Goal: Task Accomplishment & Management: Use online tool/utility

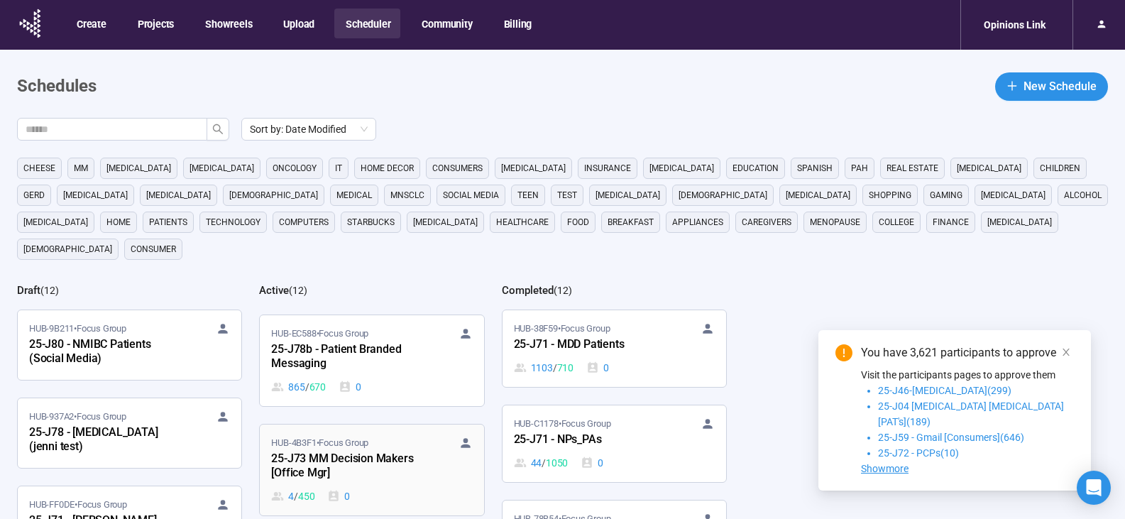
scroll to position [284, 0]
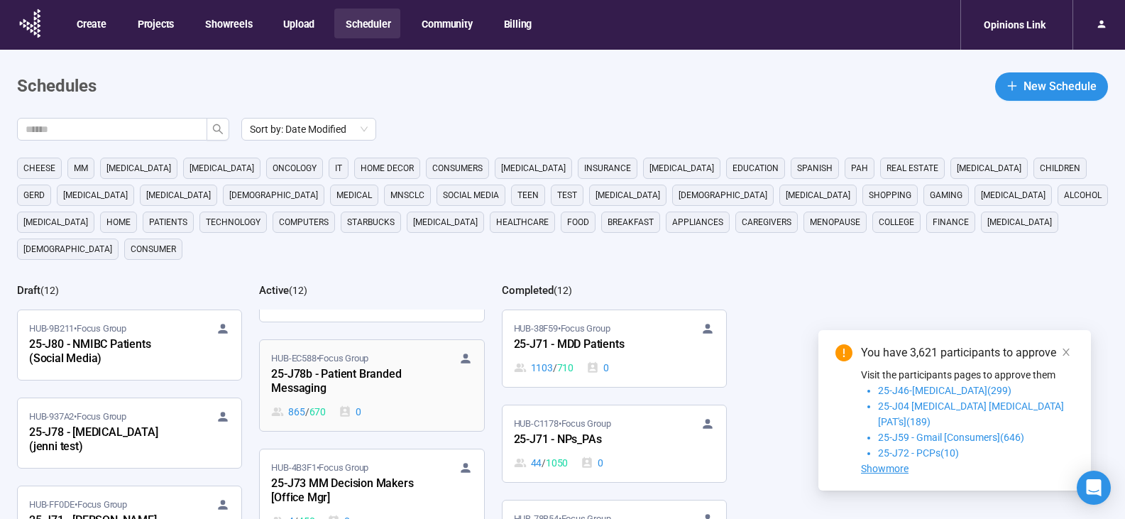
click at [390, 366] on div "25-J78b - Patient Branded Messaging" at bounding box center [349, 382] width 156 height 33
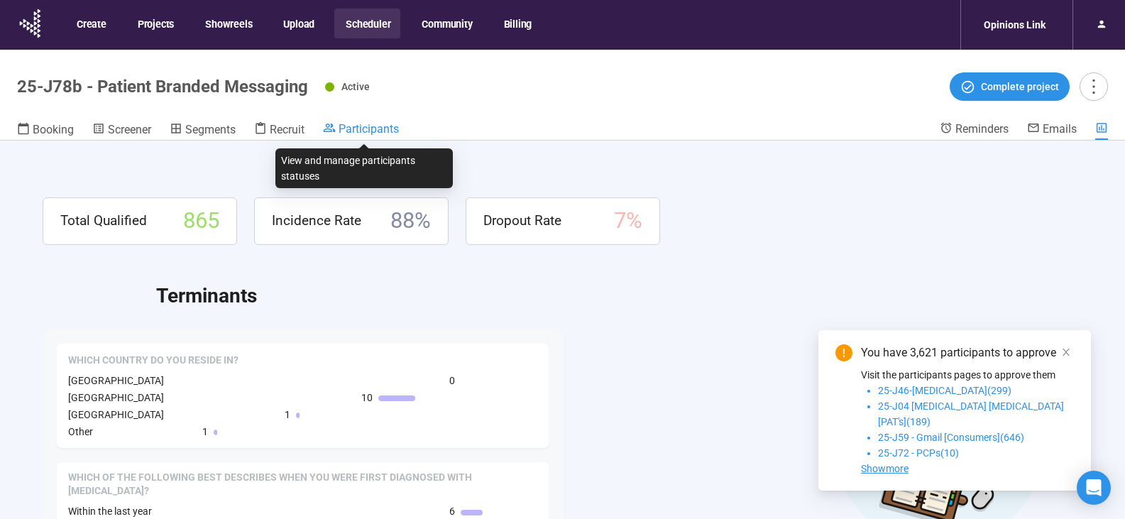
click at [349, 127] on span "Participants" at bounding box center [369, 128] width 60 height 13
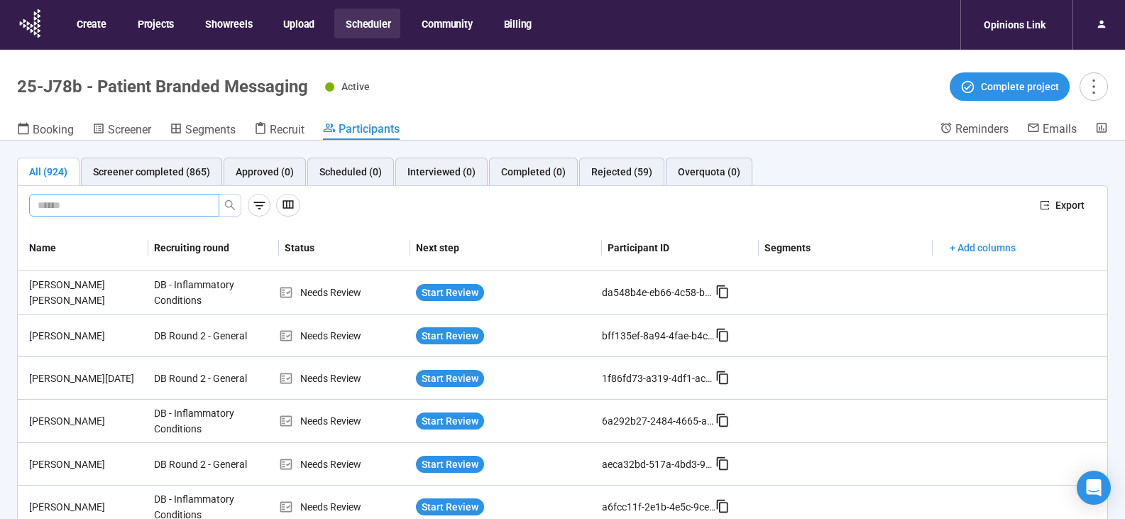
click at [186, 205] on input "text" at bounding box center [119, 205] width 162 height 16
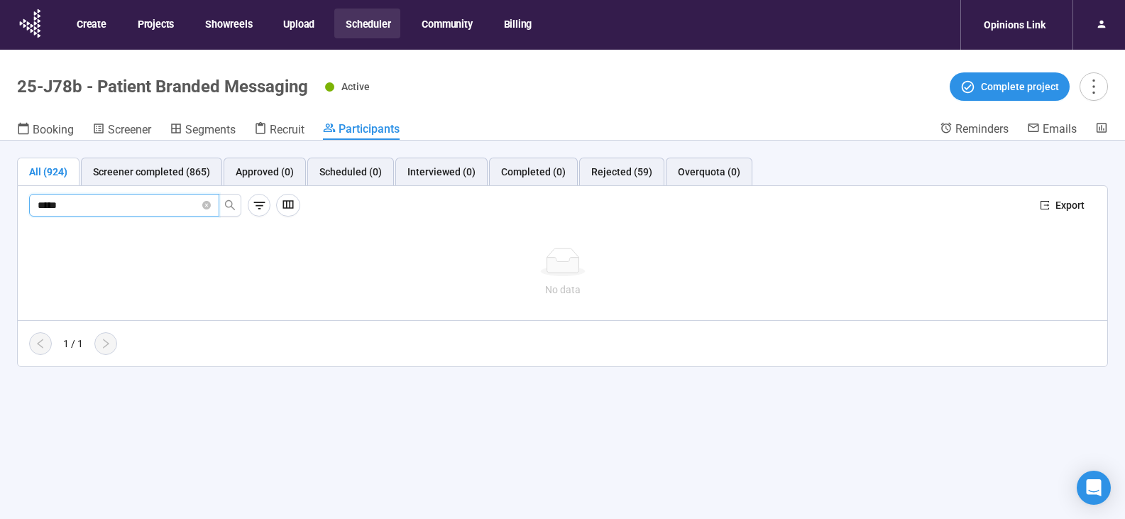
type input "*****"
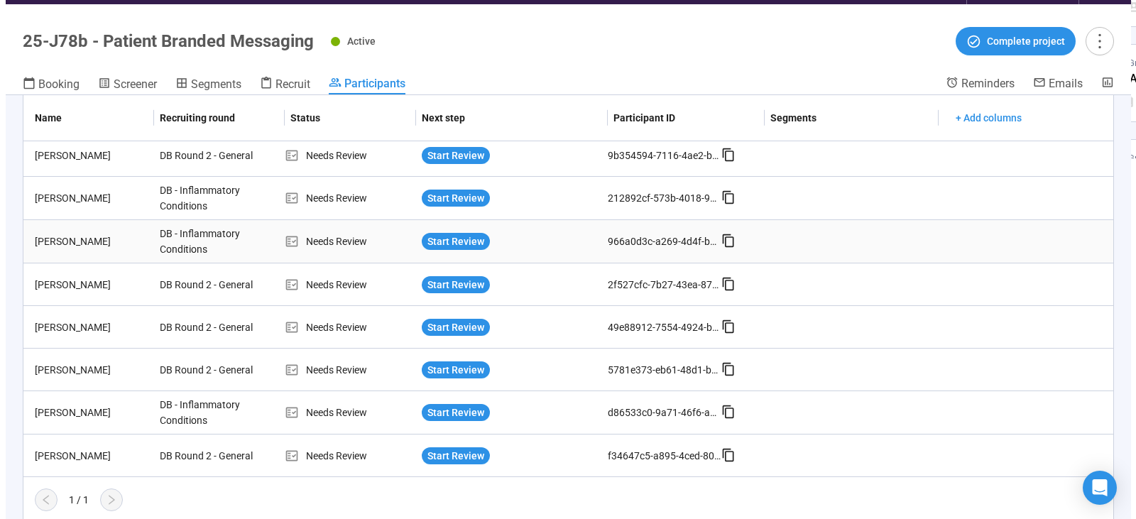
scroll to position [50, 0]
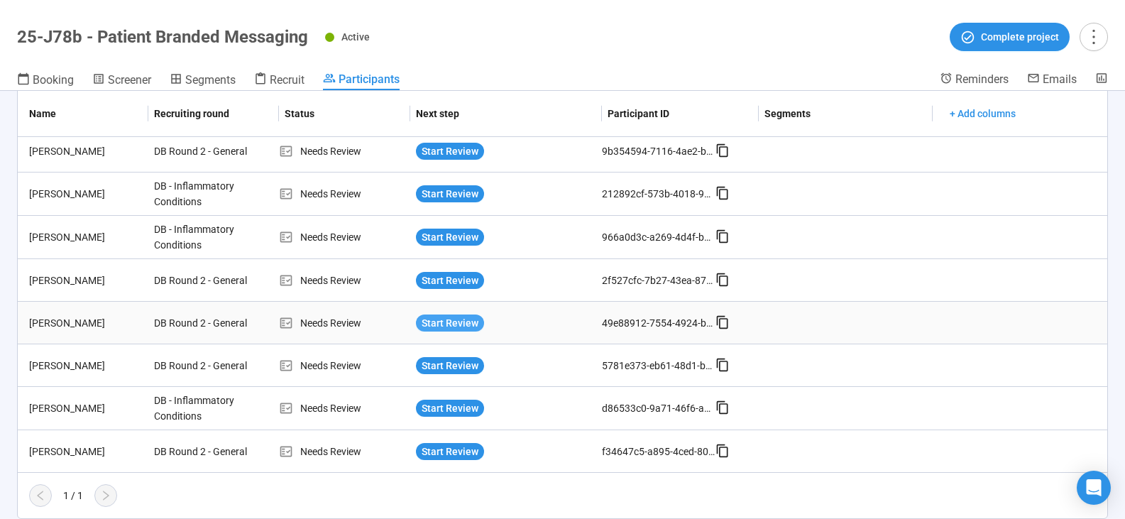
click at [434, 322] on span "Start Review" at bounding box center [450, 323] width 57 height 16
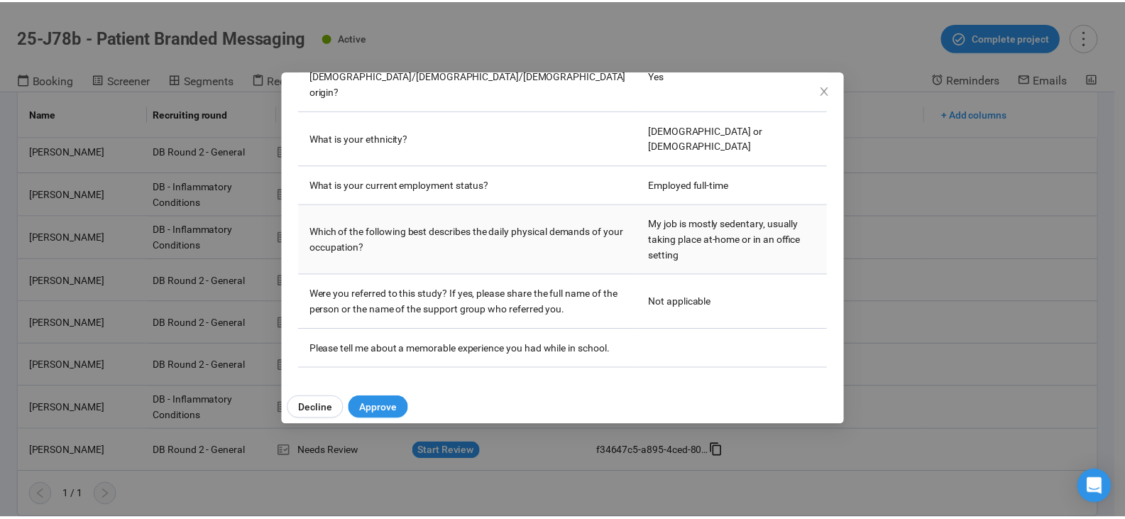
scroll to position [2309, 0]
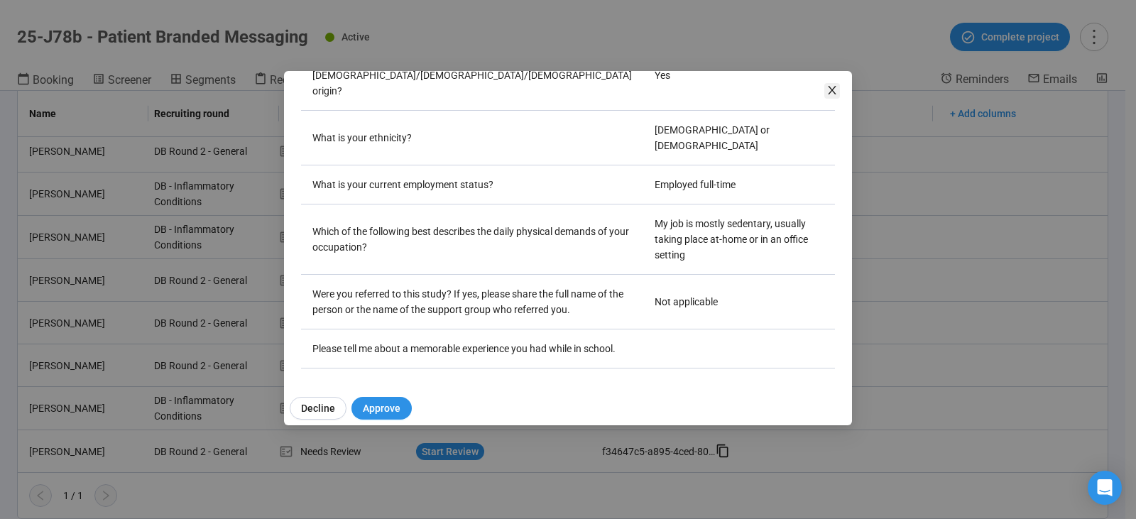
click at [838, 89] on span "Close" at bounding box center [832, 91] width 16 height 16
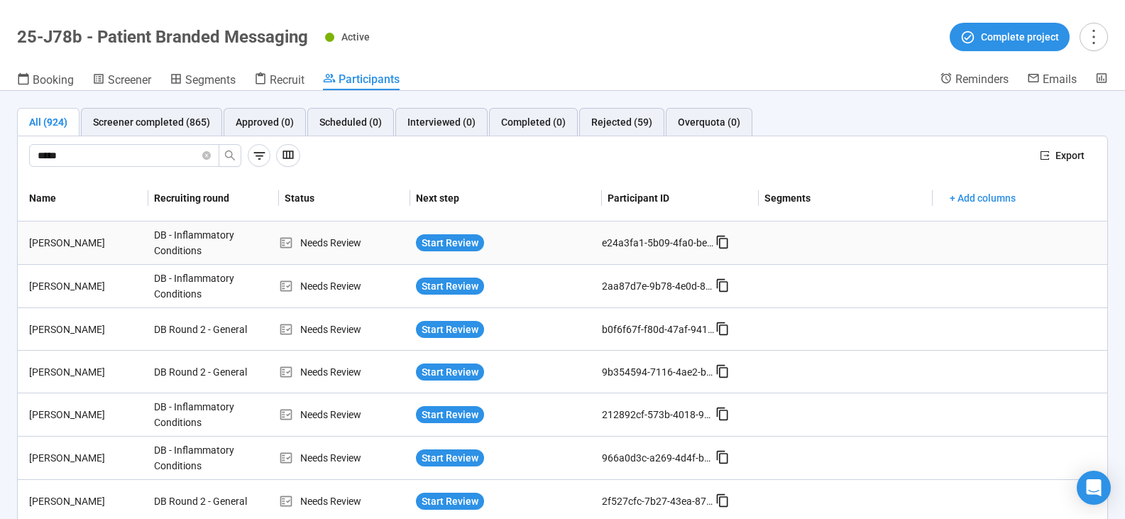
scroll to position [0, 0]
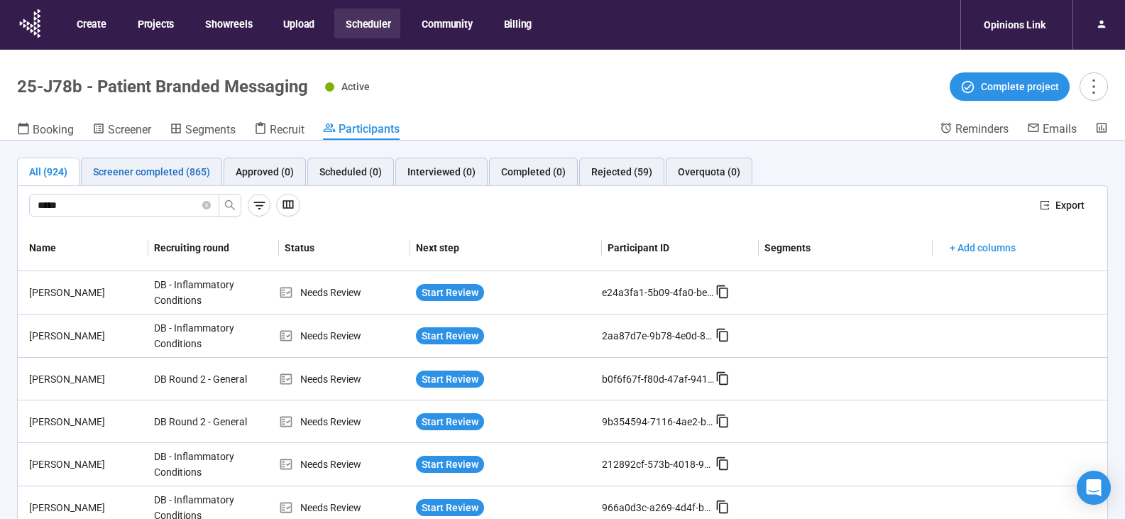
click at [119, 172] on div "Screener completed (865)" at bounding box center [151, 172] width 117 height 16
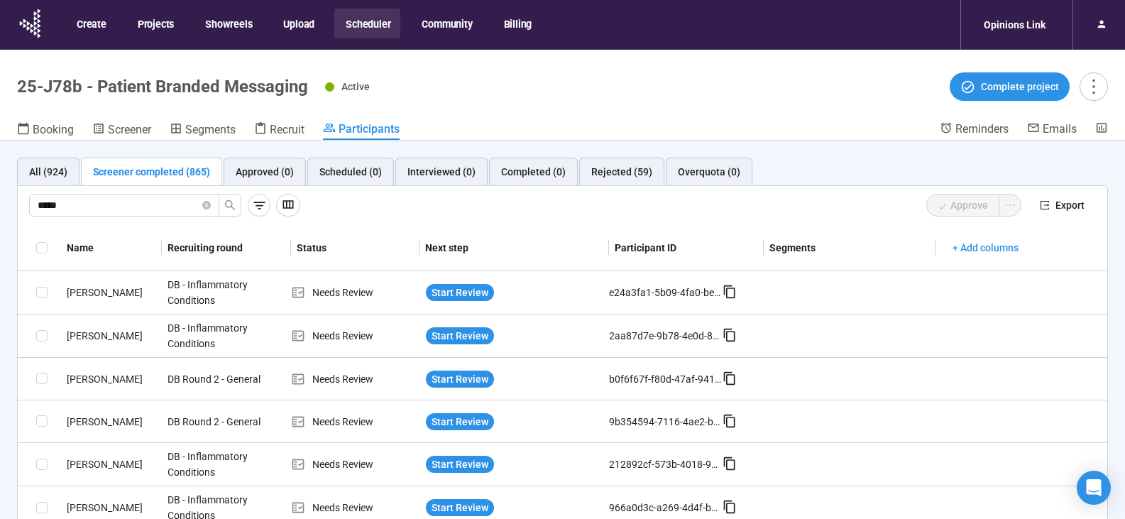
click at [186, 171] on div "Screener completed (865)" at bounding box center [151, 172] width 117 height 16
click at [274, 172] on div "Approved (0)" at bounding box center [265, 172] width 58 height 16
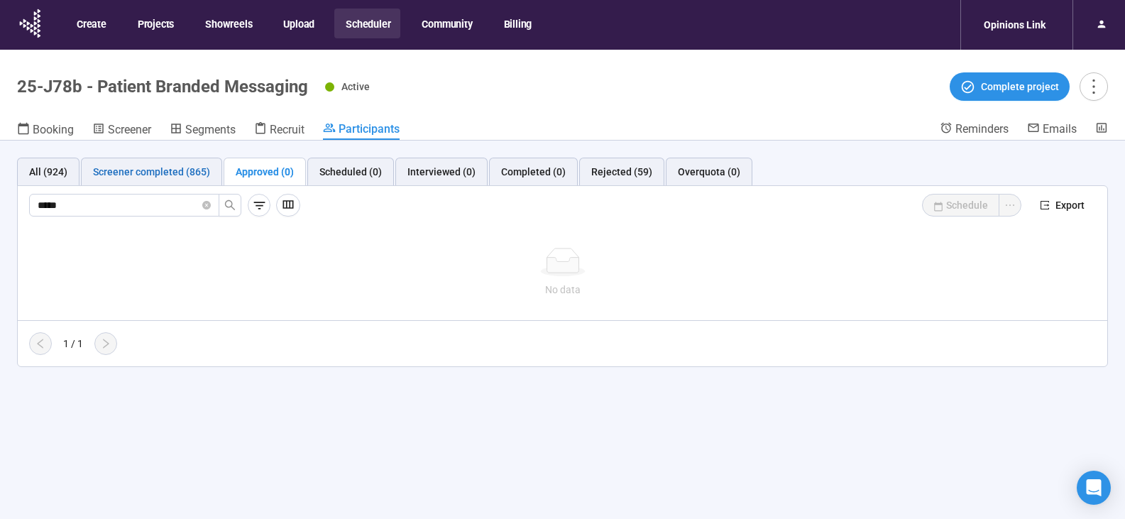
click at [162, 176] on div "Screener completed (865)" at bounding box center [151, 172] width 117 height 16
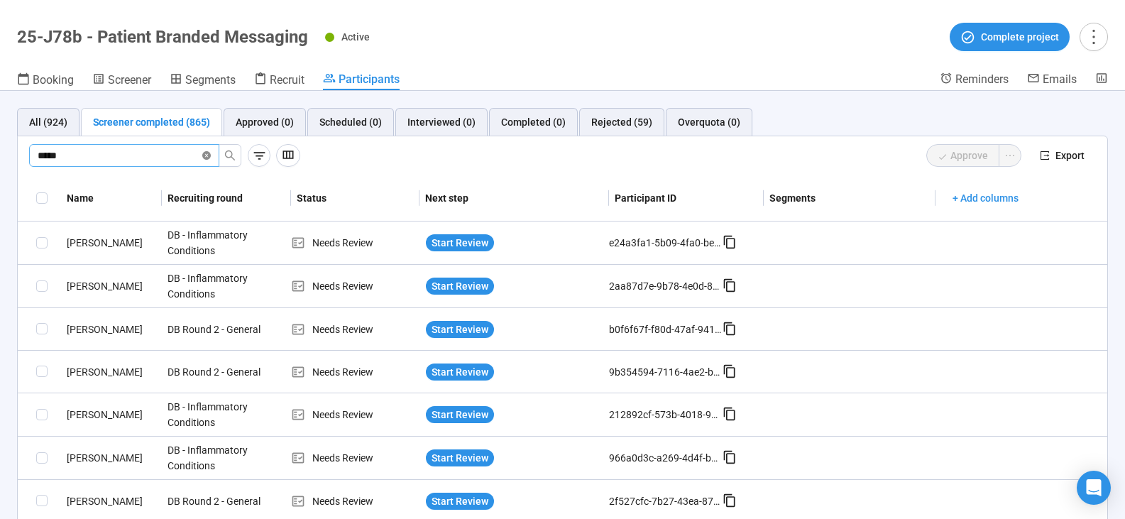
click at [202, 154] on icon "close-circle" at bounding box center [206, 155] width 9 height 9
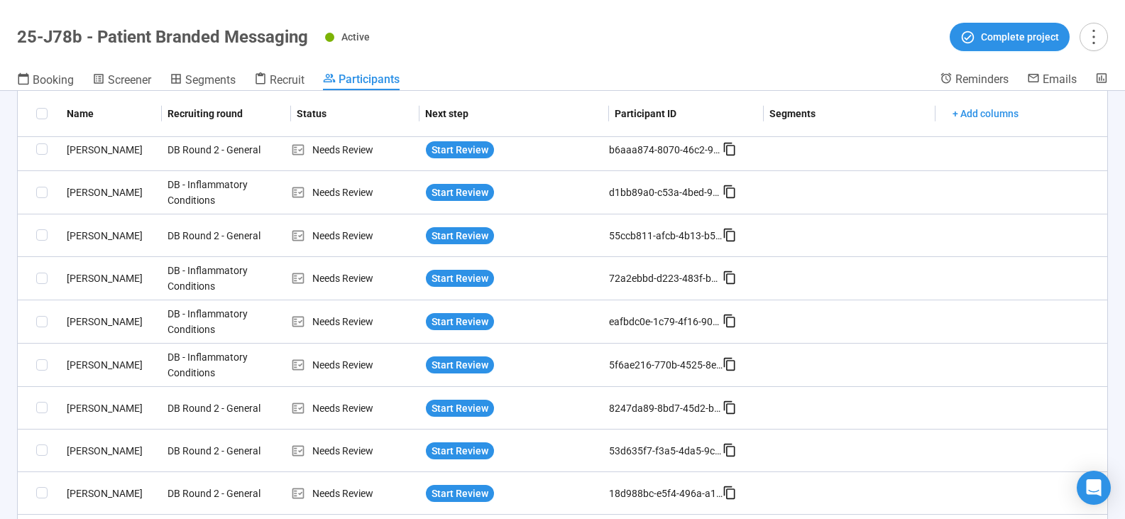
scroll to position [568, 0]
